Goal: Information Seeking & Learning: Check status

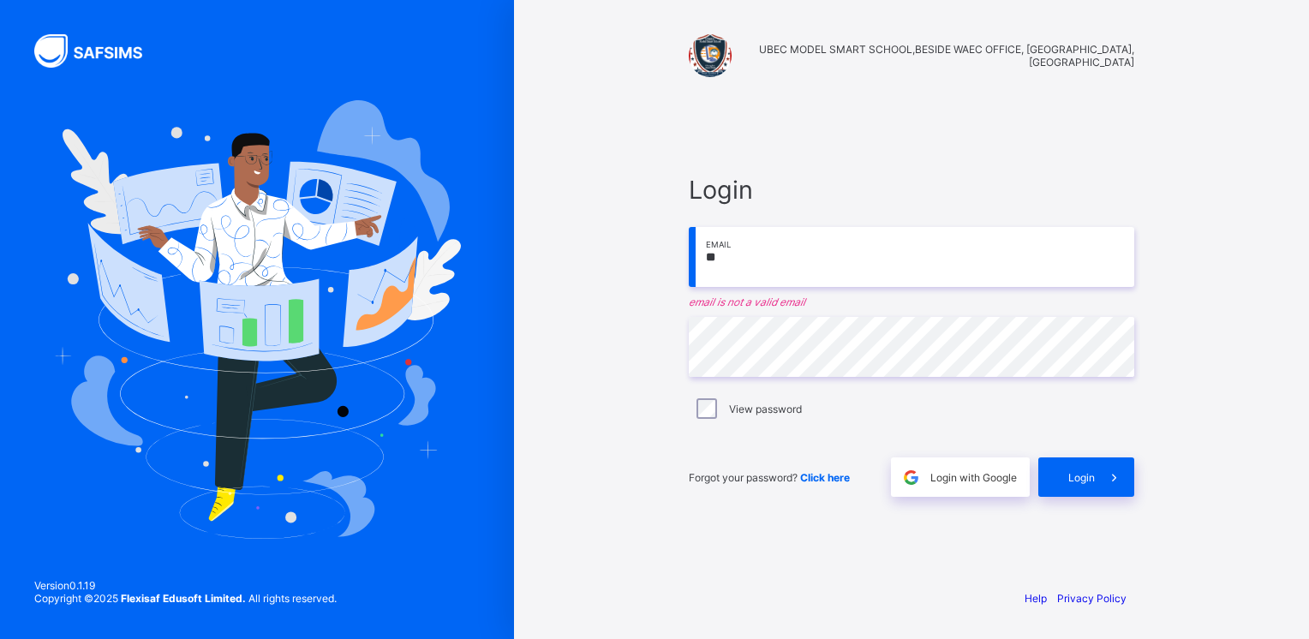
type input "**********"
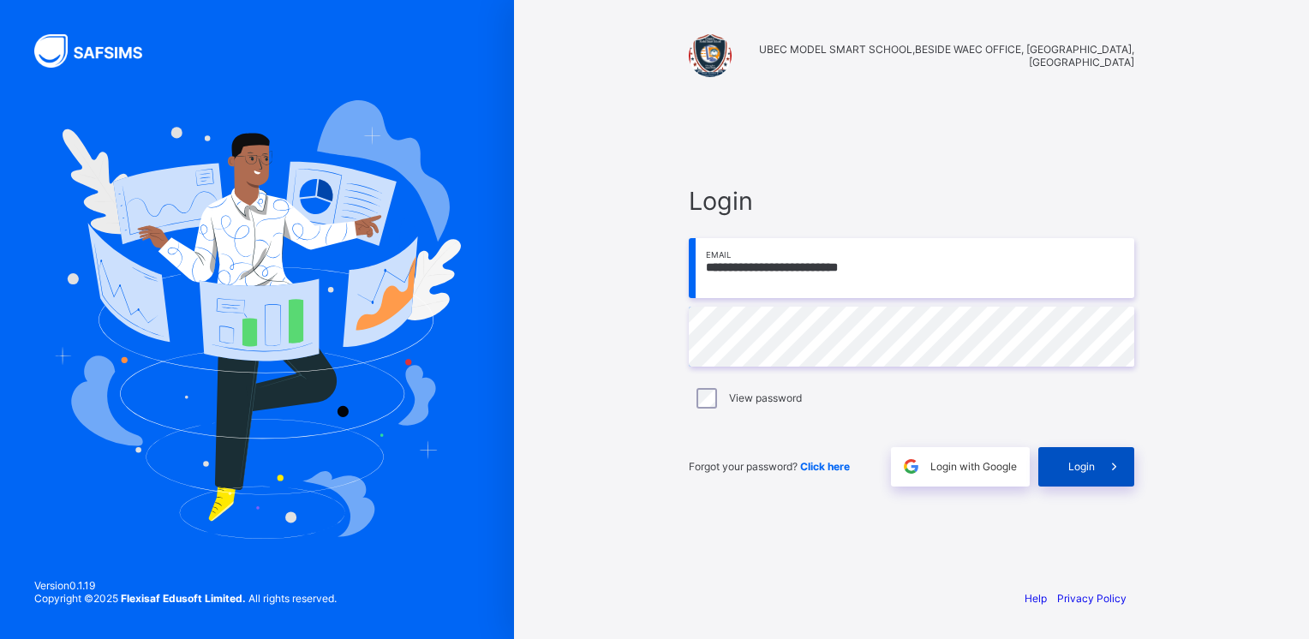
click at [1063, 464] on div "Login" at bounding box center [1086, 466] width 96 height 39
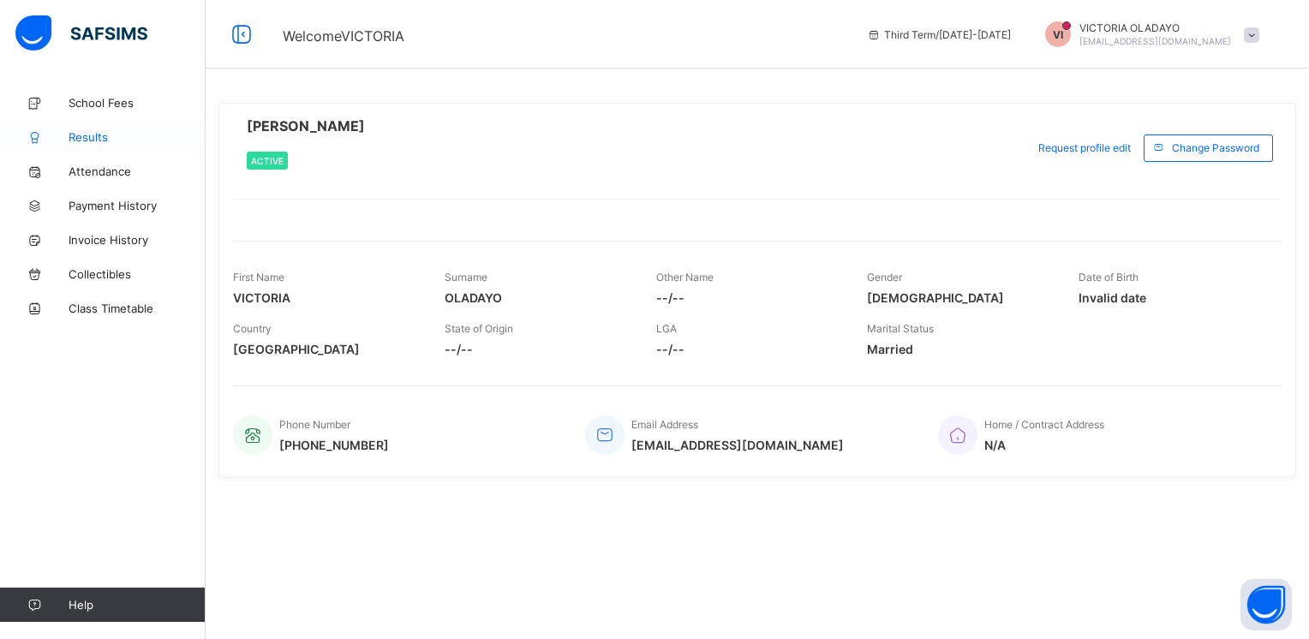
click at [97, 135] on span "Results" at bounding box center [137, 137] width 137 height 14
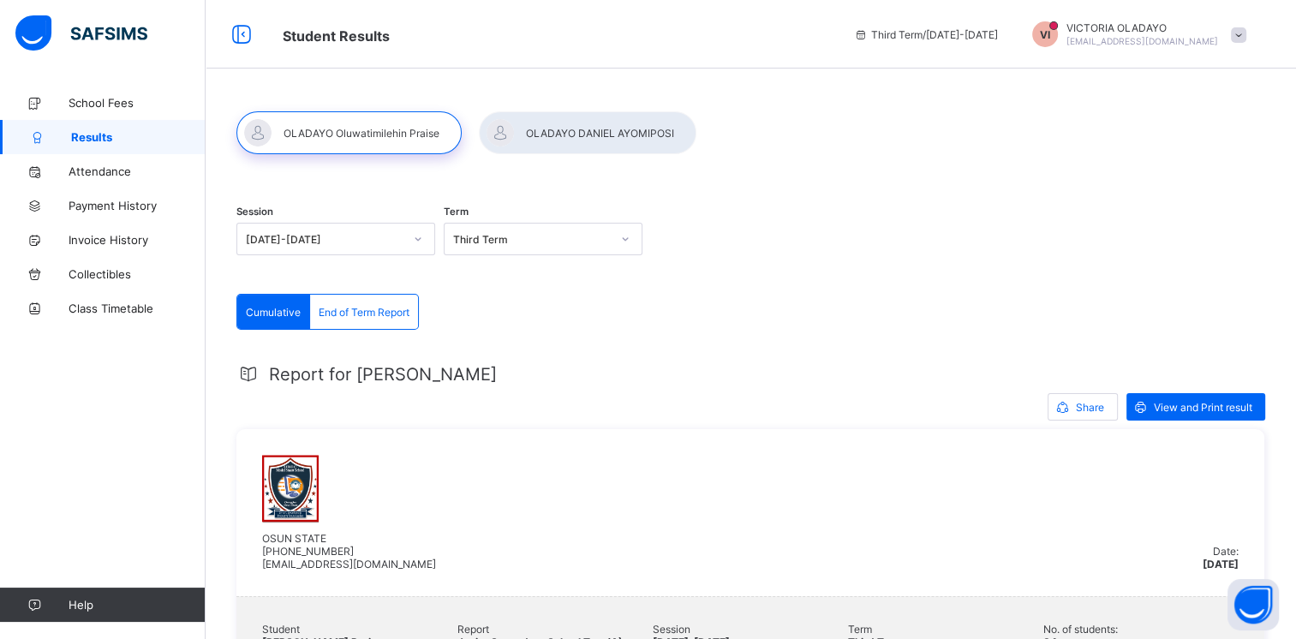
click at [367, 135] on div at bounding box center [348, 132] width 225 height 43
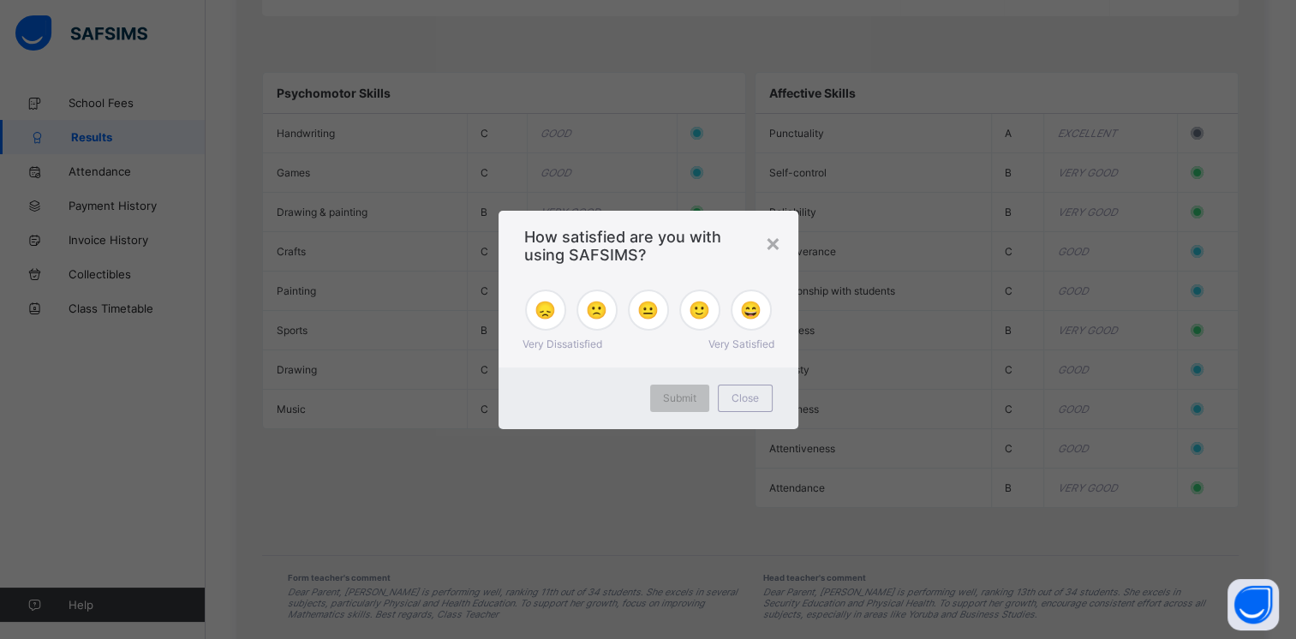
scroll to position [1690, 0]
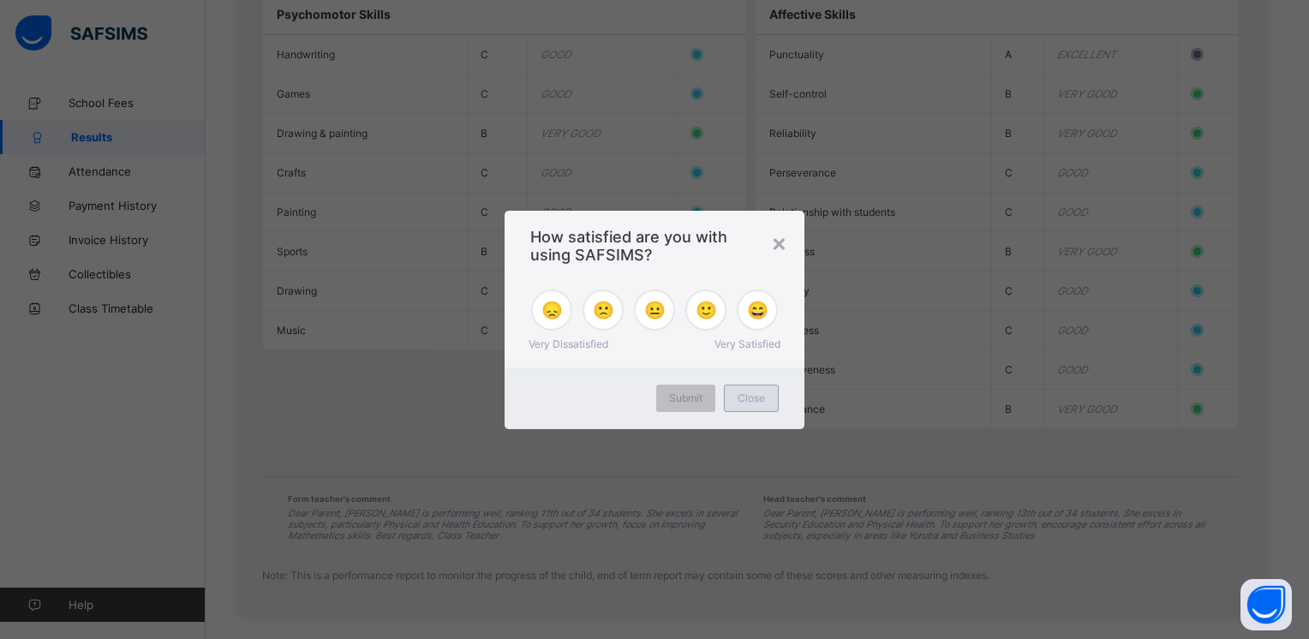
click at [754, 404] on span "Close" at bounding box center [751, 398] width 27 height 13
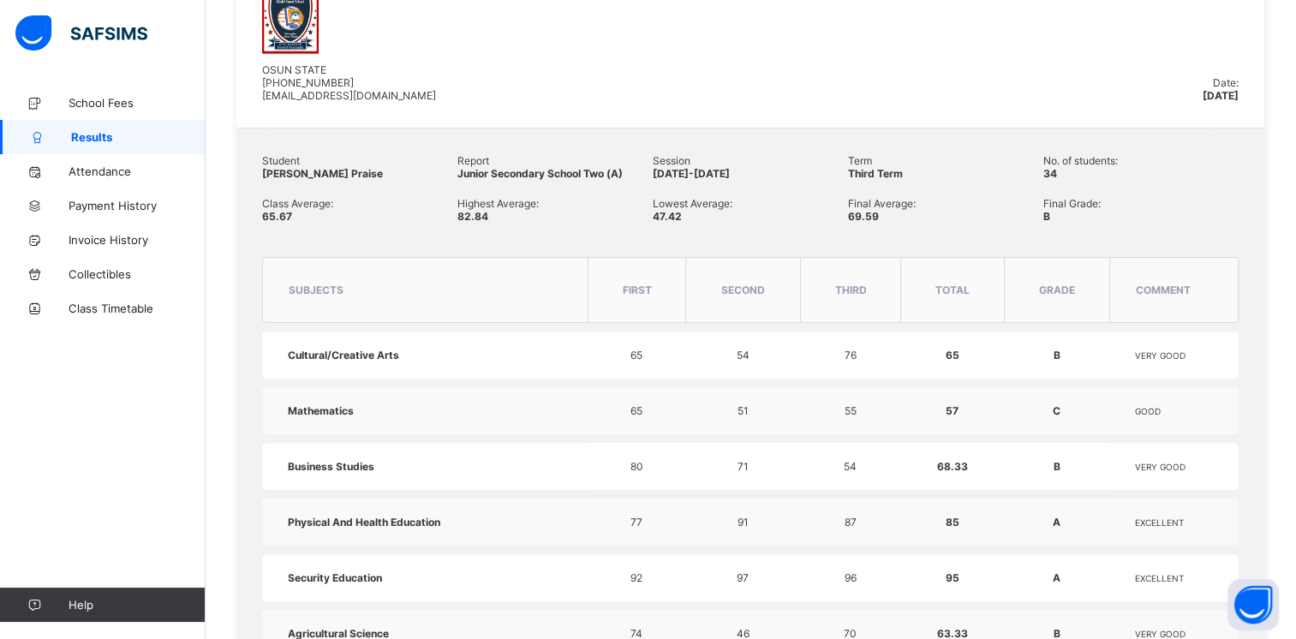
scroll to position [285, 0]
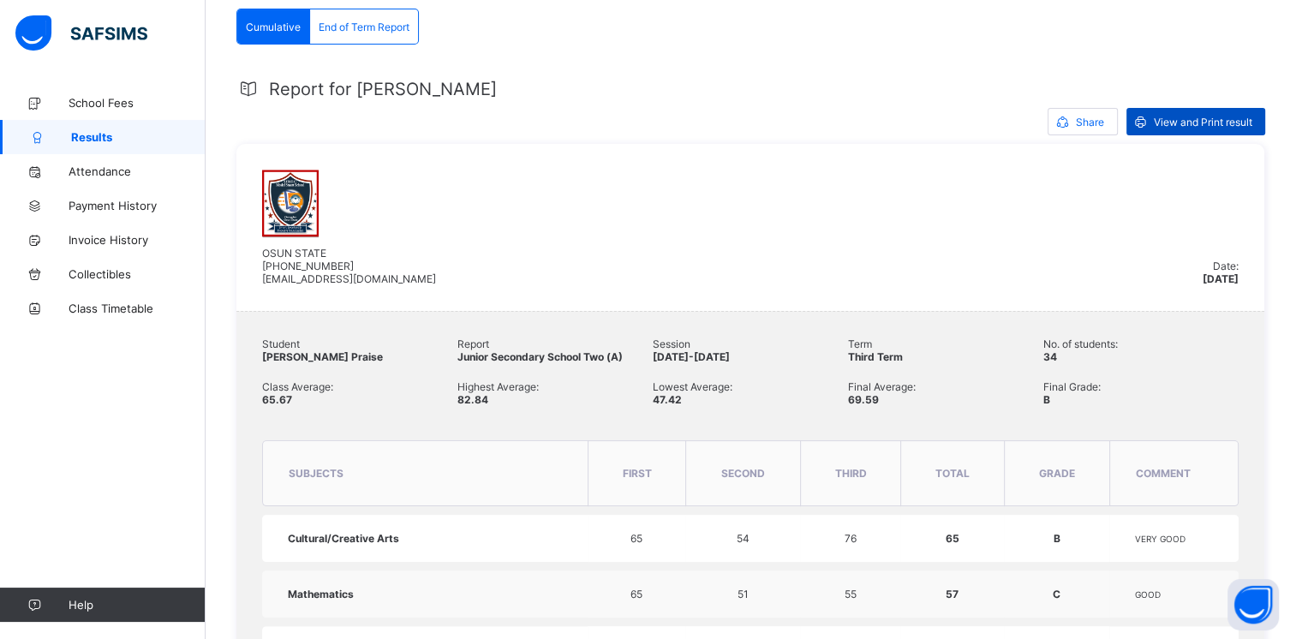
click at [1189, 125] on span "View and Print result" at bounding box center [1203, 122] width 99 height 13
click at [1066, 118] on icon at bounding box center [1063, 122] width 18 height 16
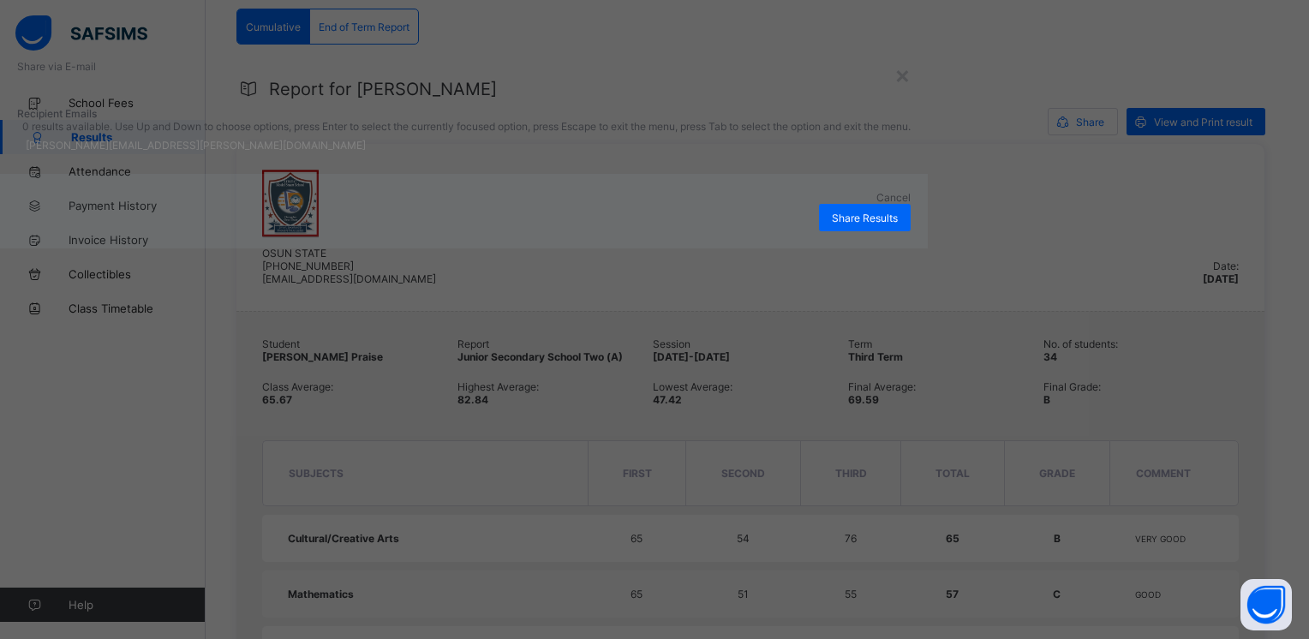
click at [507, 157] on div "john.doe@flexisaf.com" at bounding box center [464, 145] width 894 height 24
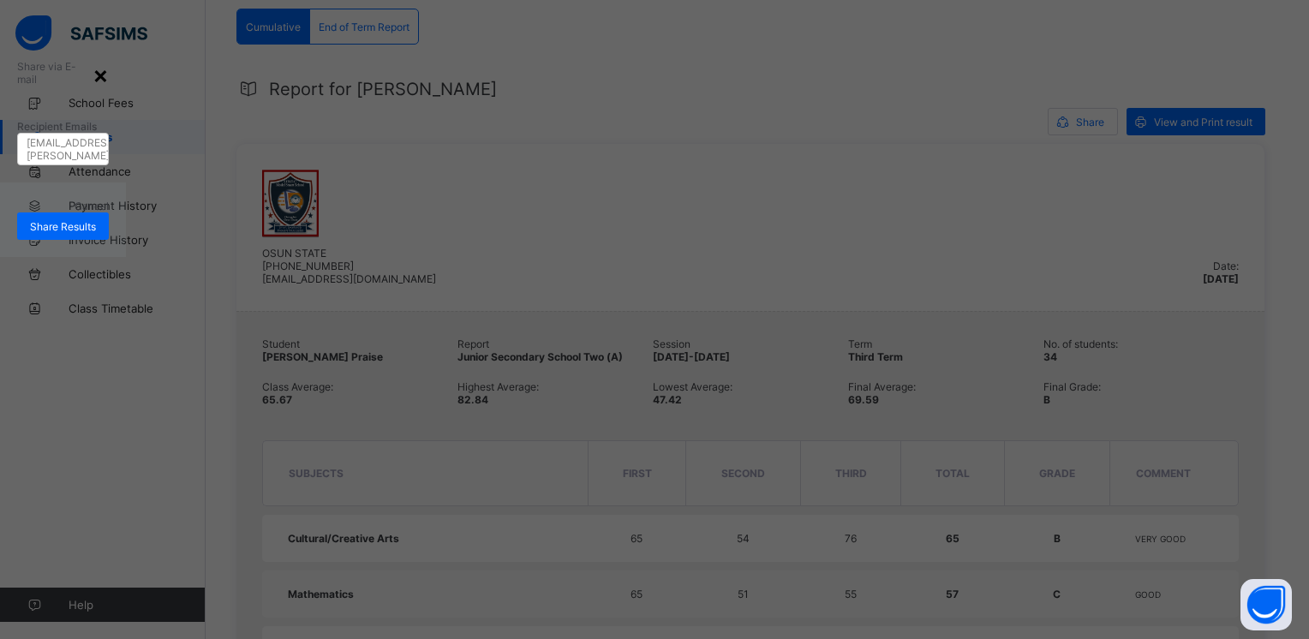
click at [109, 89] on div "×" at bounding box center [101, 74] width 16 height 29
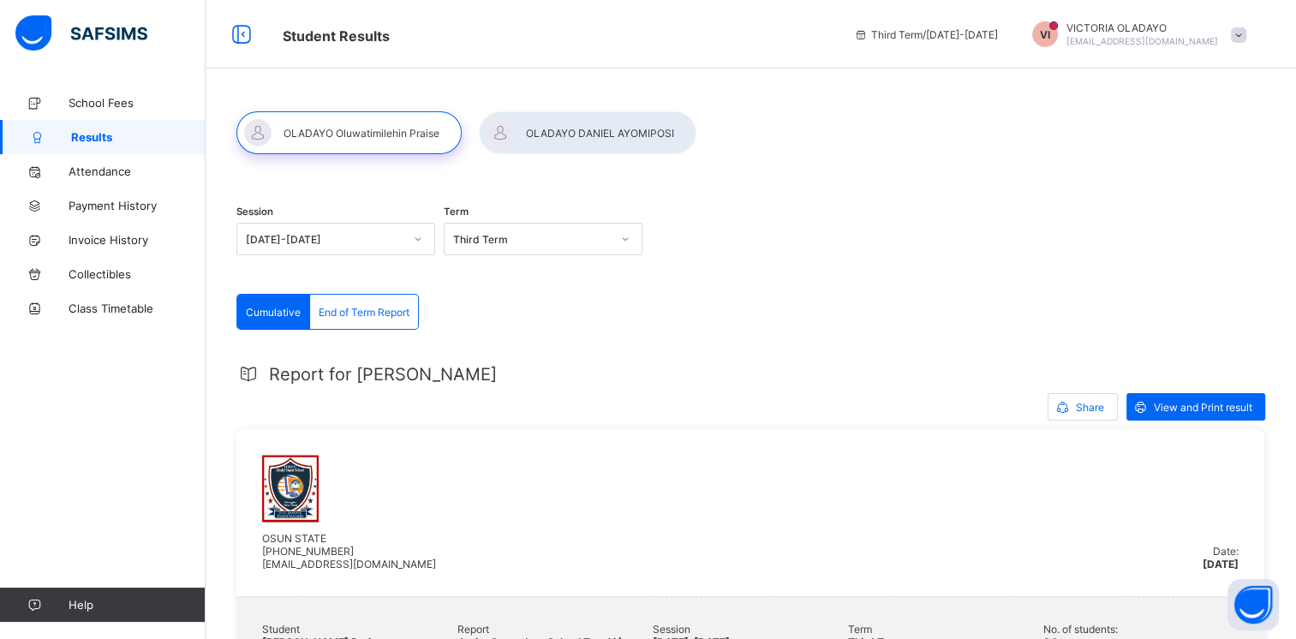
scroll to position [0, 0]
click at [572, 133] on div at bounding box center [588, 132] width 218 height 43
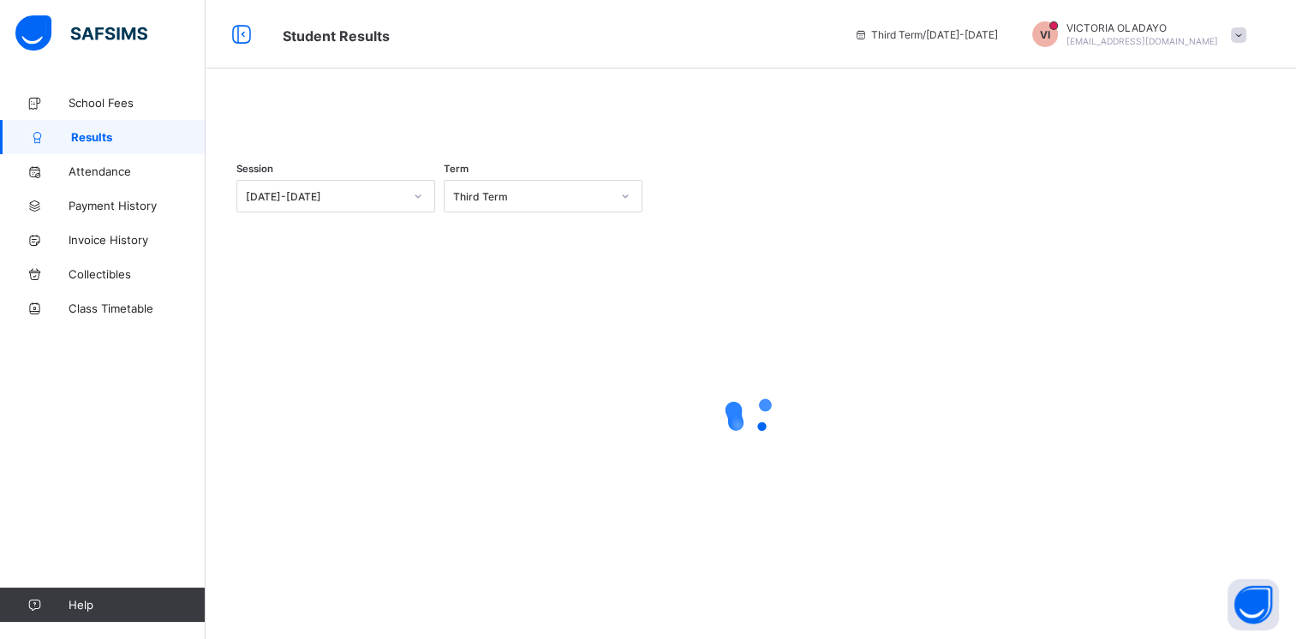
scroll to position [5, 0]
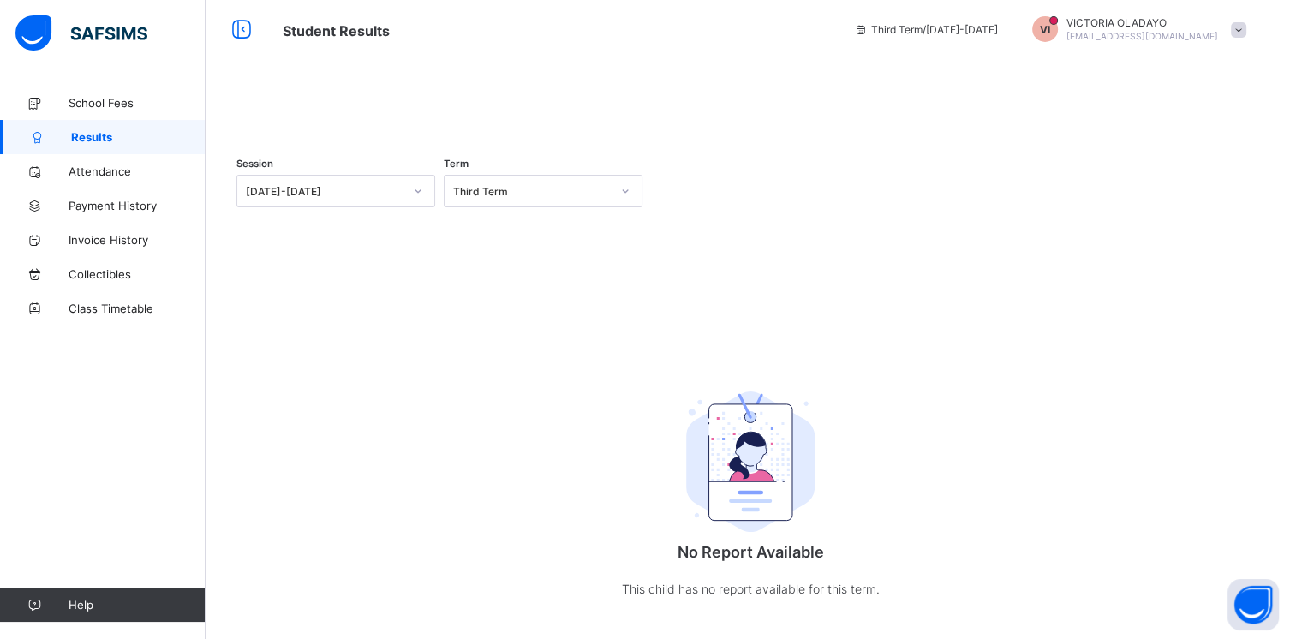
click at [376, 106] on div at bounding box center [750, 106] width 1029 height 0
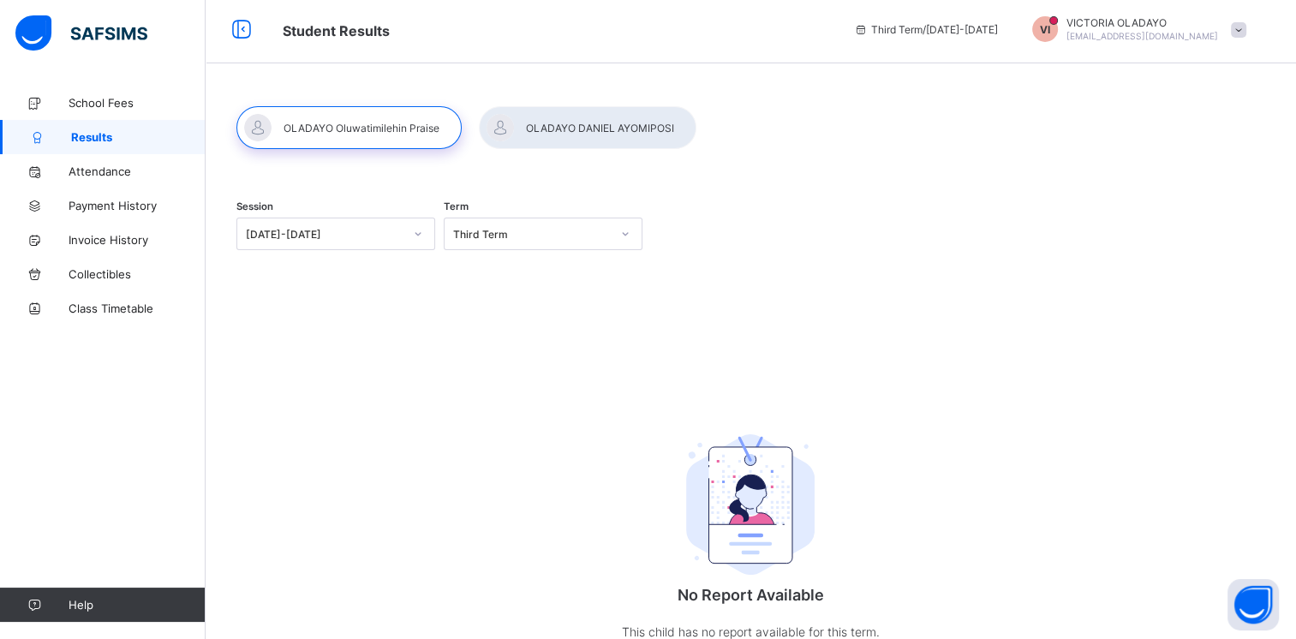
click at [375, 140] on div at bounding box center [348, 127] width 225 height 43
click at [375, 133] on div at bounding box center [348, 127] width 225 height 43
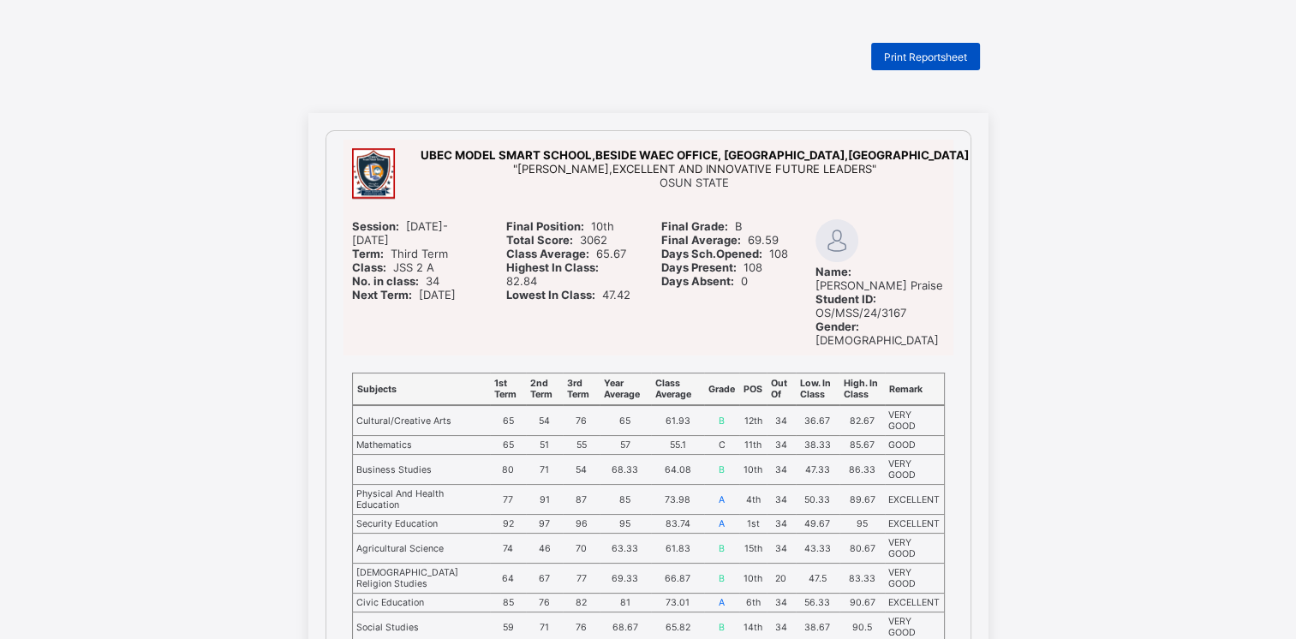
click at [944, 53] on span "Print Reportsheet" at bounding box center [925, 57] width 83 height 13
click at [963, 59] on span "Print Reportsheet" at bounding box center [925, 57] width 83 height 13
